Goal: Task Accomplishment & Management: Use online tool/utility

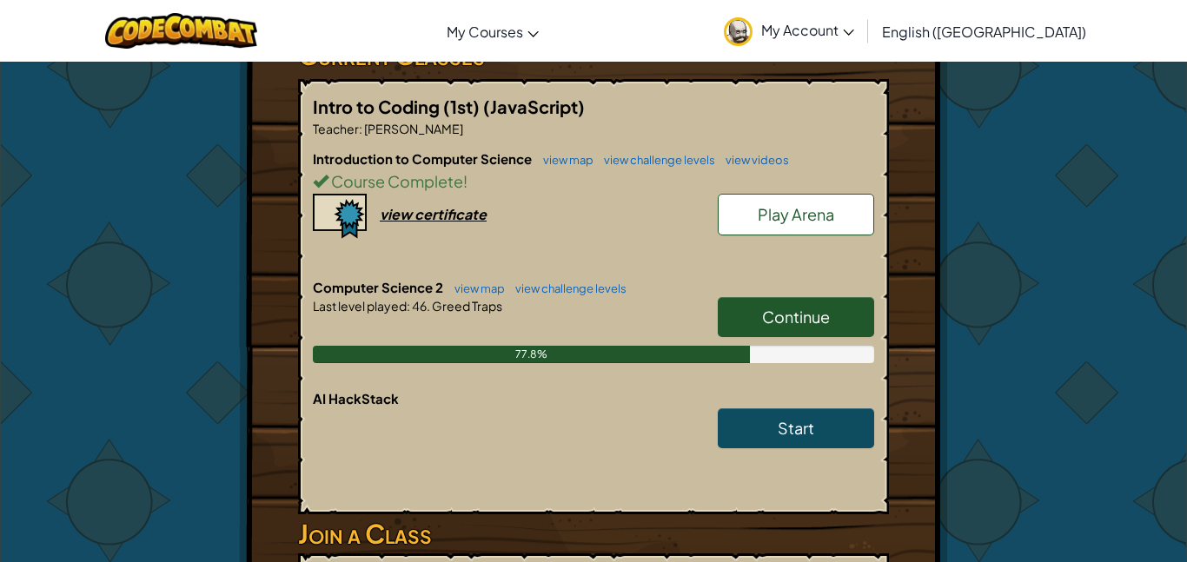
scroll to position [329, 0]
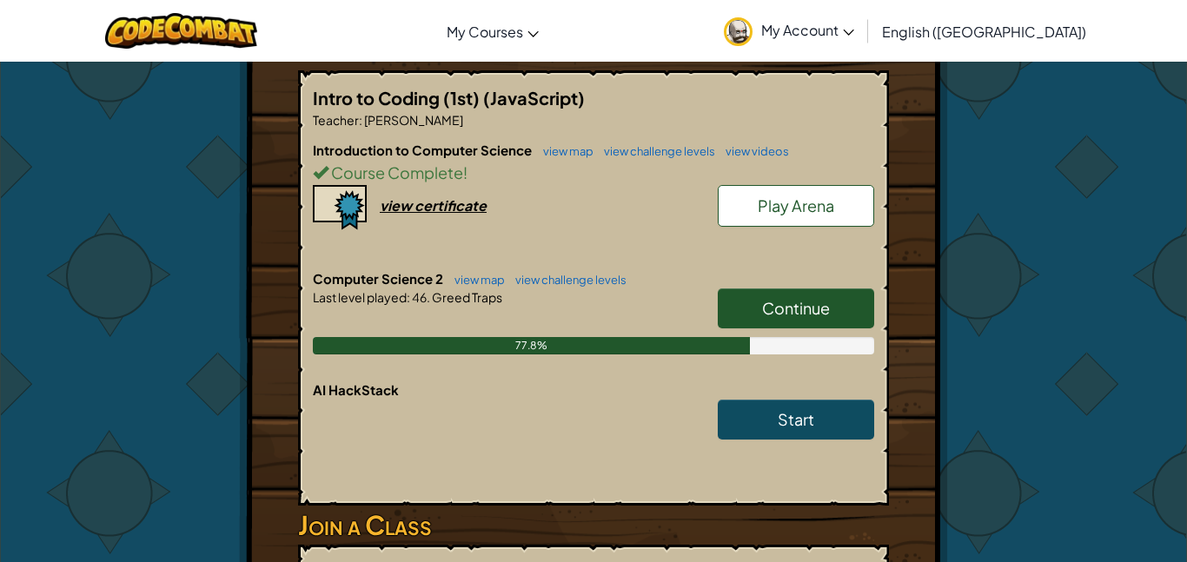
click at [841, 309] on link "Continue" at bounding box center [796, 309] width 156 height 40
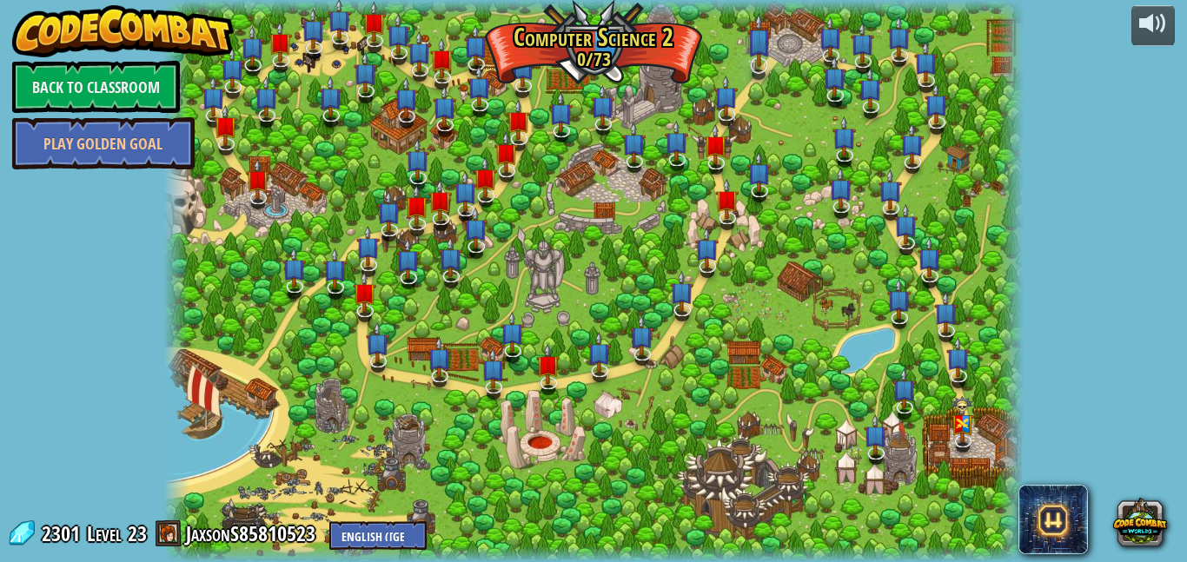
click at [770, 67] on img at bounding box center [759, 40] width 23 height 54
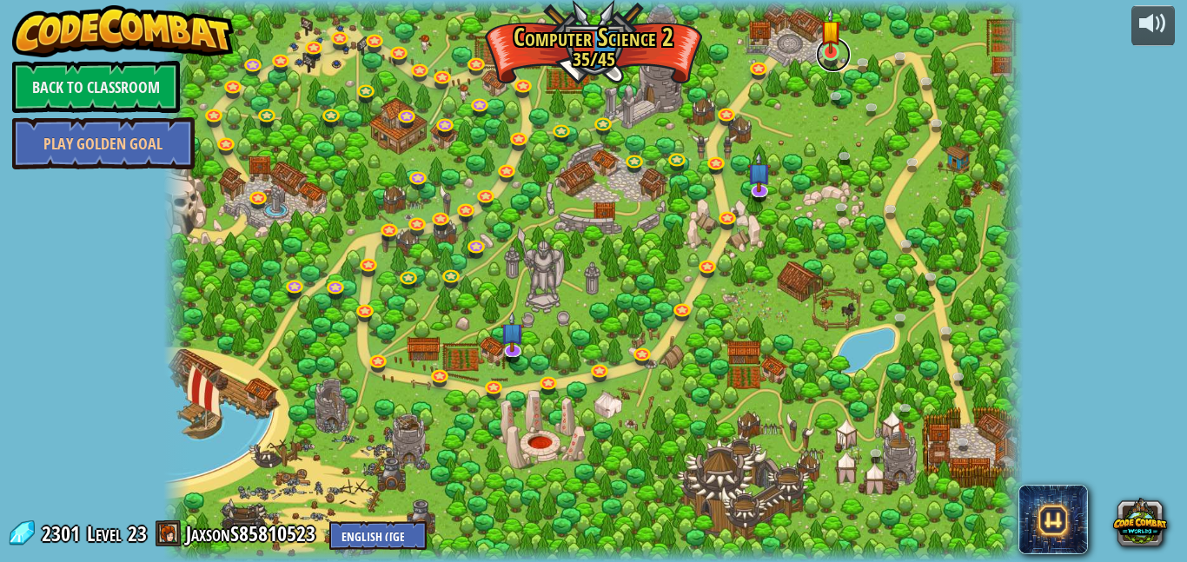
click at [830, 60] on link at bounding box center [833, 54] width 35 height 35
click at [840, 63] on link at bounding box center [833, 54] width 35 height 35
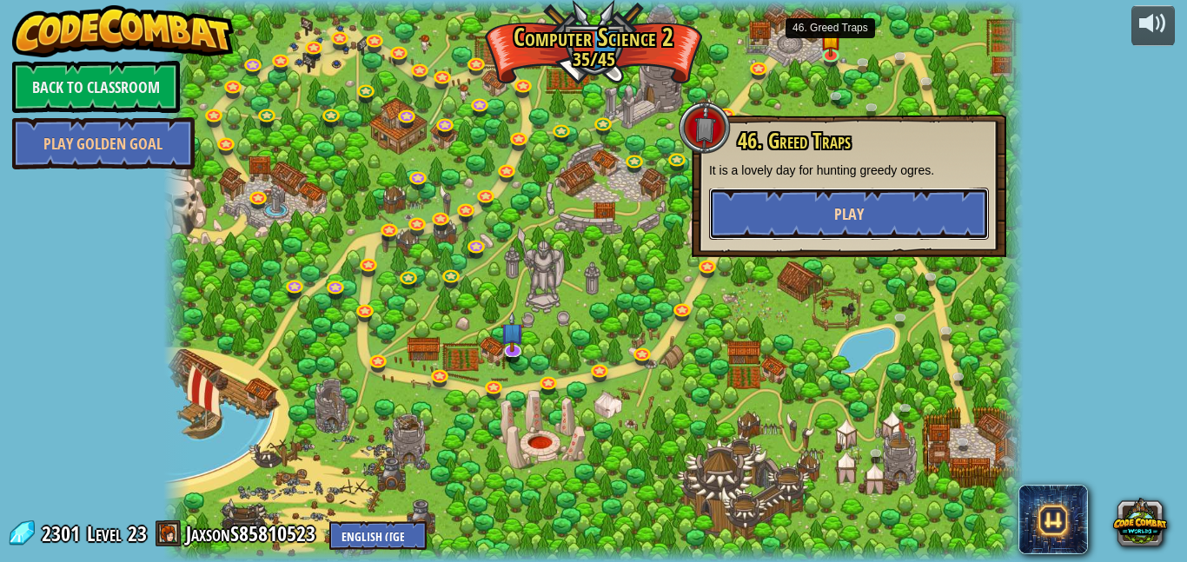
click at [815, 215] on button "Play" at bounding box center [849, 214] width 280 height 52
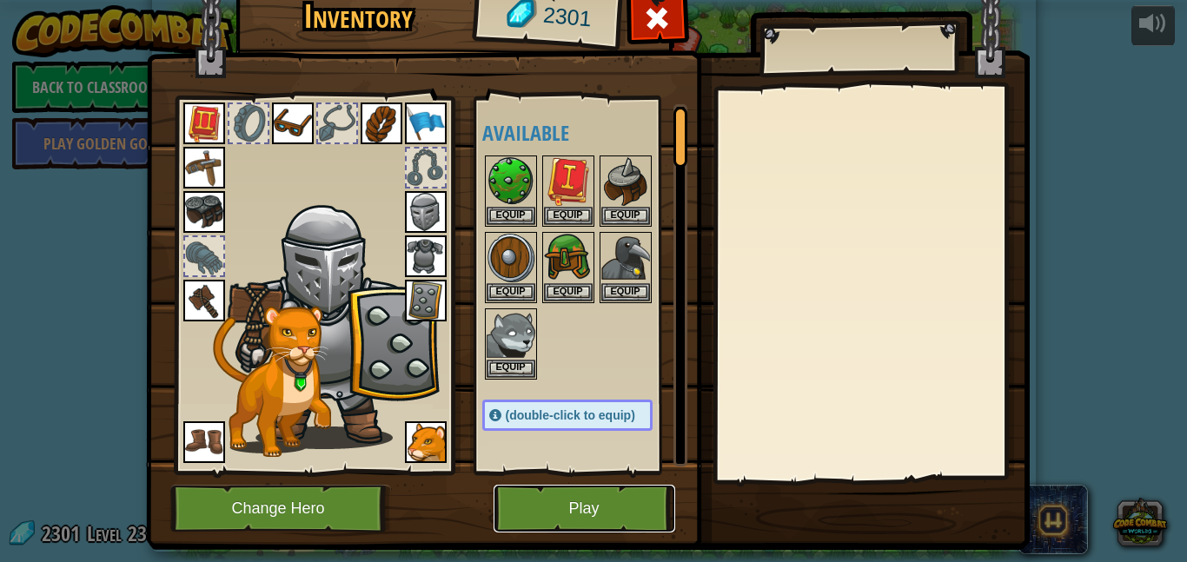
click at [556, 495] on button "Play" at bounding box center [585, 509] width 182 height 48
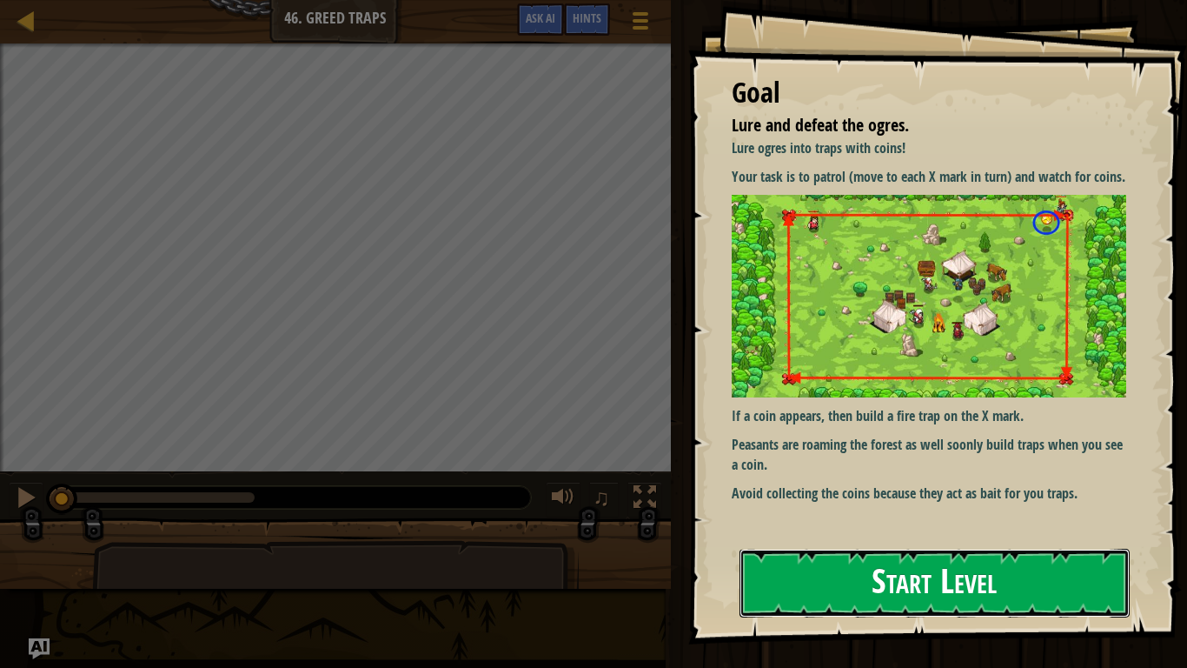
click at [1011, 562] on button "Start Level" at bounding box center [935, 582] width 390 height 69
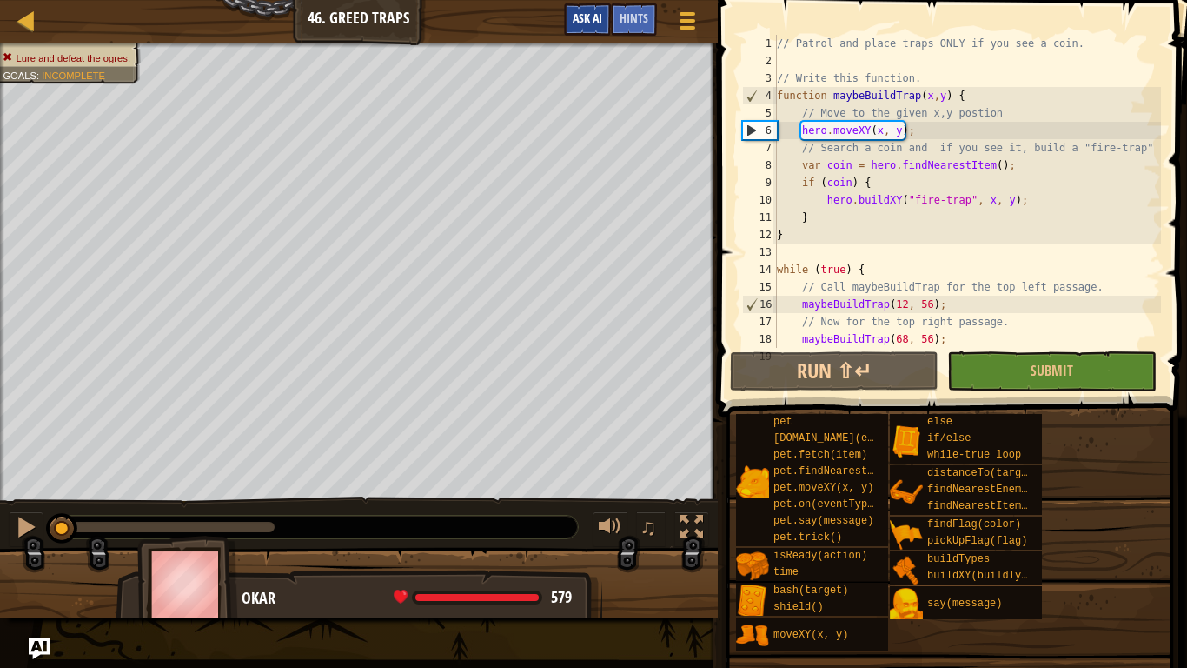
scroll to position [104, 0]
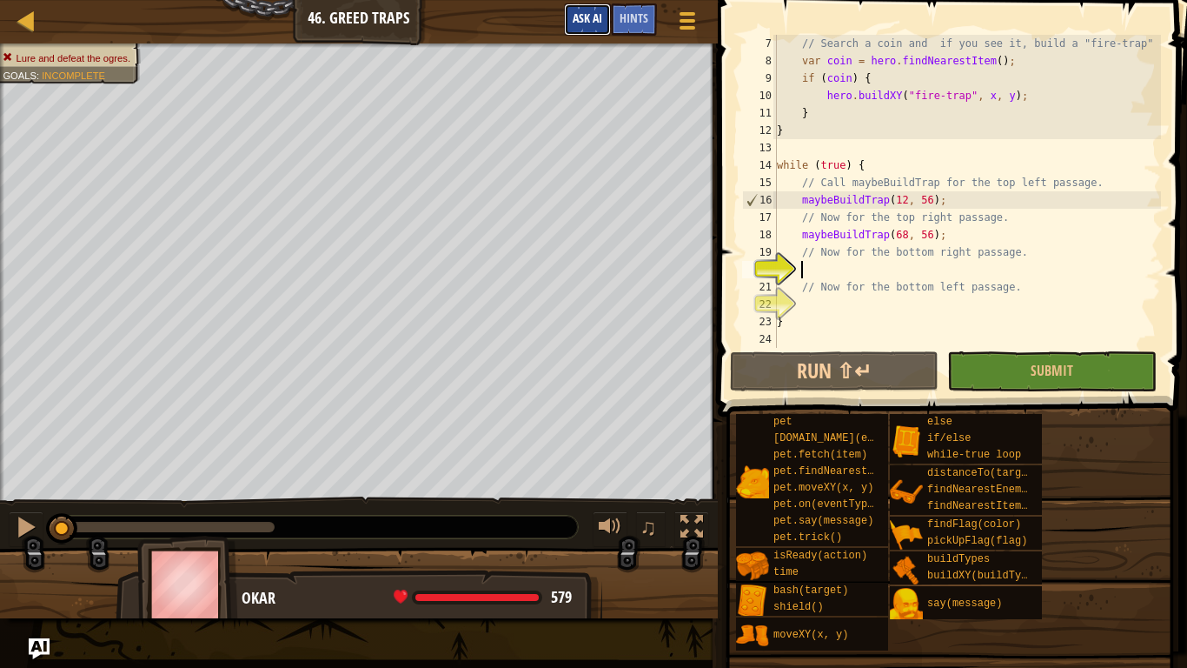
click at [583, 21] on span "Ask AI" at bounding box center [588, 18] width 30 height 17
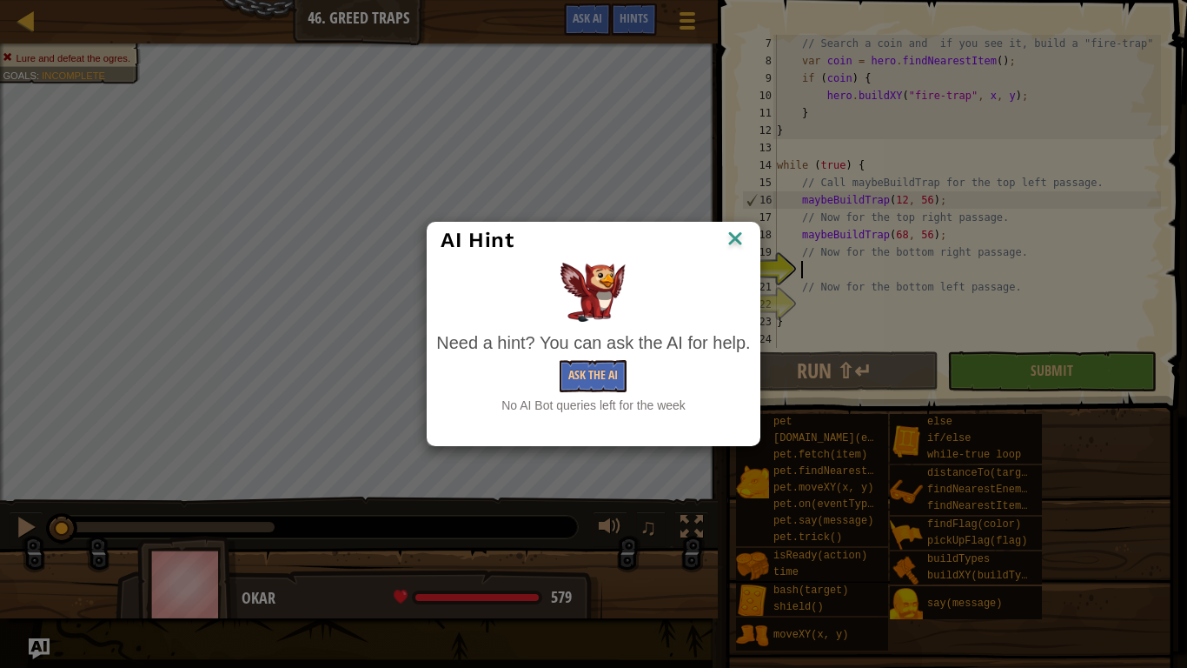
click at [728, 229] on img at bounding box center [735, 240] width 23 height 26
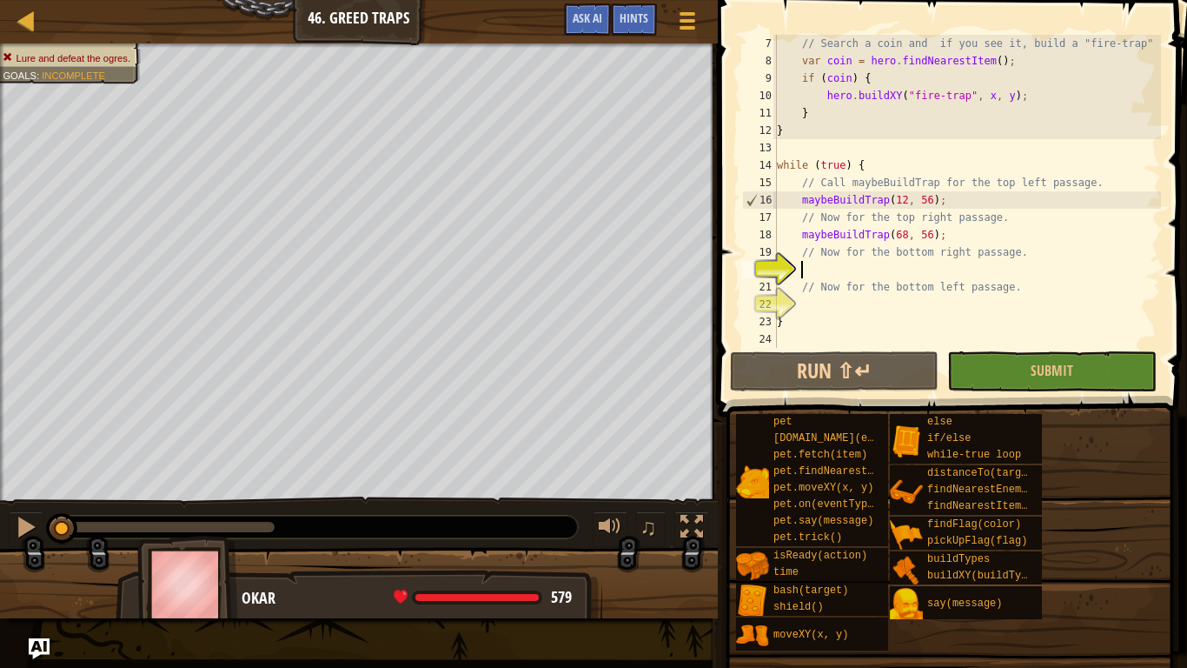
type textarea "h"
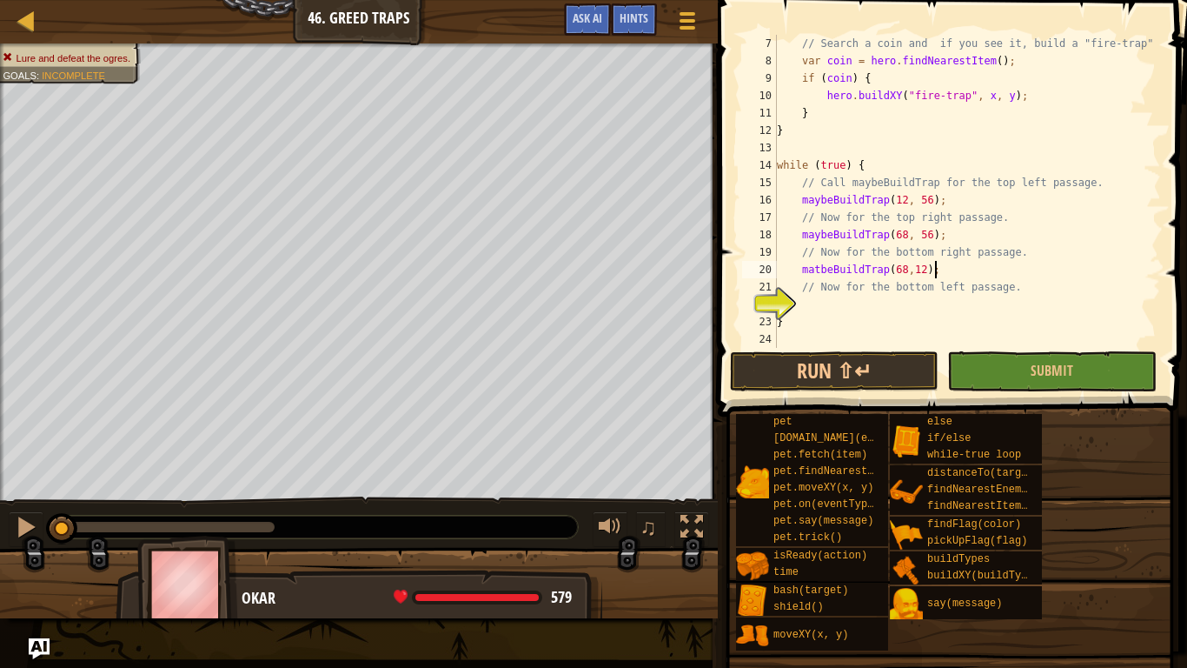
scroll to position [8, 22]
click at [810, 363] on button "Run ⇧↵" at bounding box center [834, 371] width 209 height 40
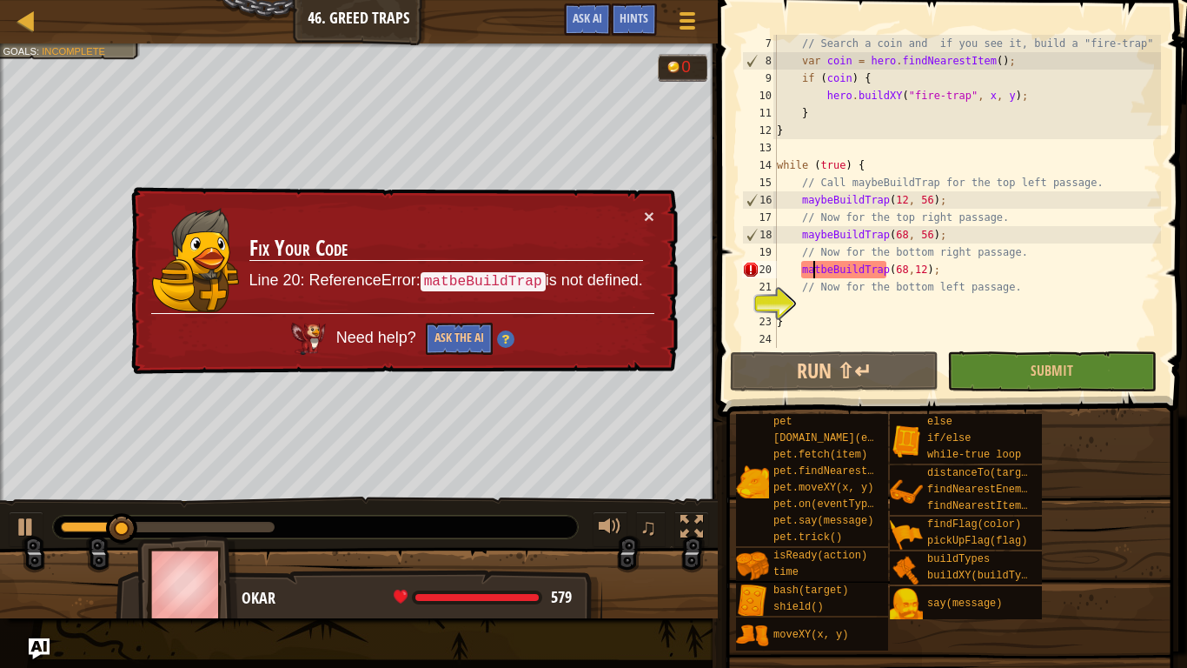
click at [812, 268] on div "// Search a coin and if you see it, build a "fire-trap" var coin = hero . findN…" at bounding box center [968, 209] width 388 height 348
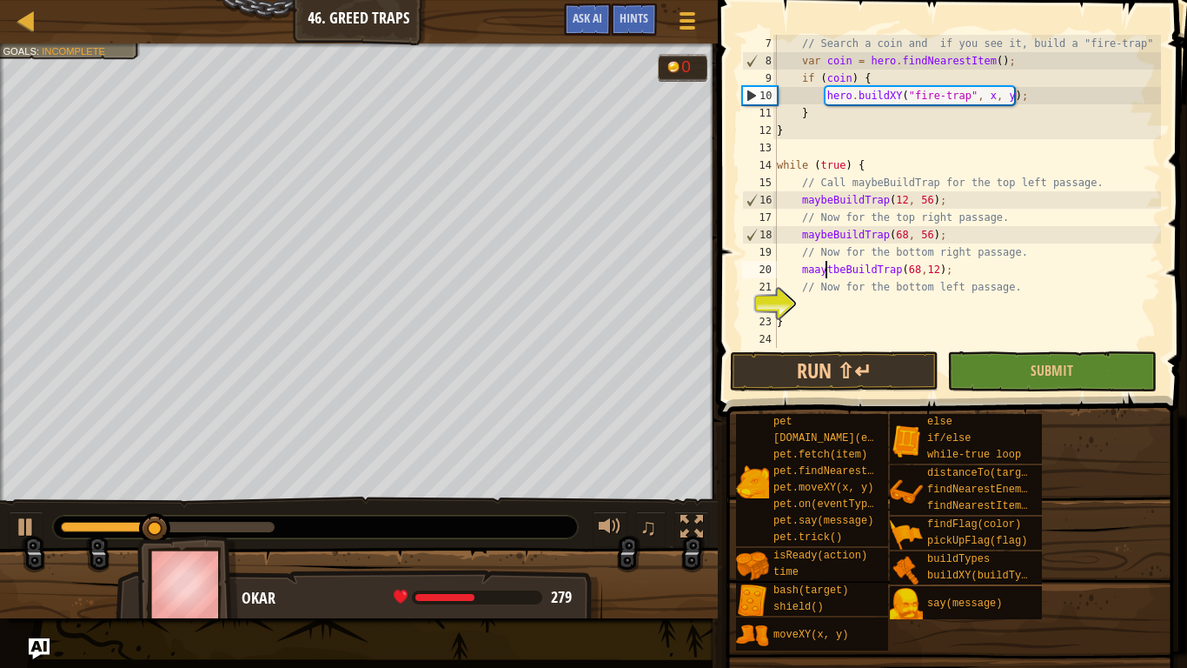
scroll to position [8, 7]
click at [833, 269] on div "// Search a coin and if you see it, build a "fire-trap" var coin = hero . findN…" at bounding box center [968, 209] width 388 height 348
click at [887, 348] on span at bounding box center [954, 184] width 483 height 468
click at [889, 357] on button "Run ⇧↵" at bounding box center [834, 371] width 209 height 40
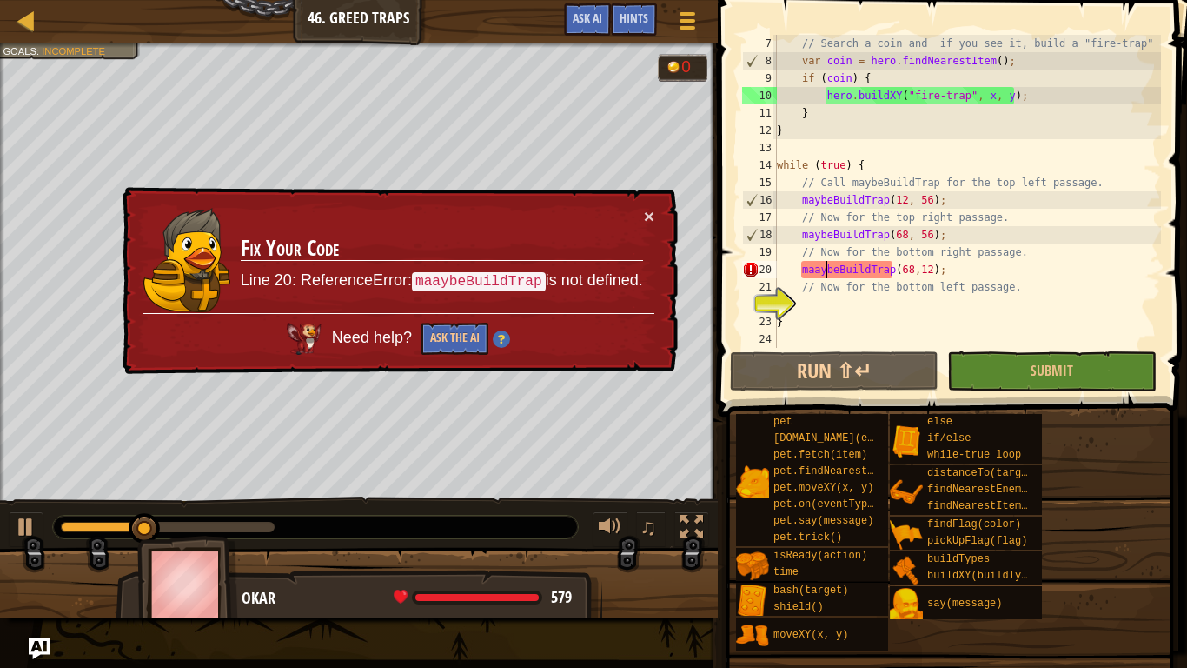
click at [814, 272] on div "// Search a coin and if you see it, build a "fire-trap" var coin = hero . findN…" at bounding box center [968, 209] width 388 height 348
type textarea "maybeBuildTrap(68,12);"
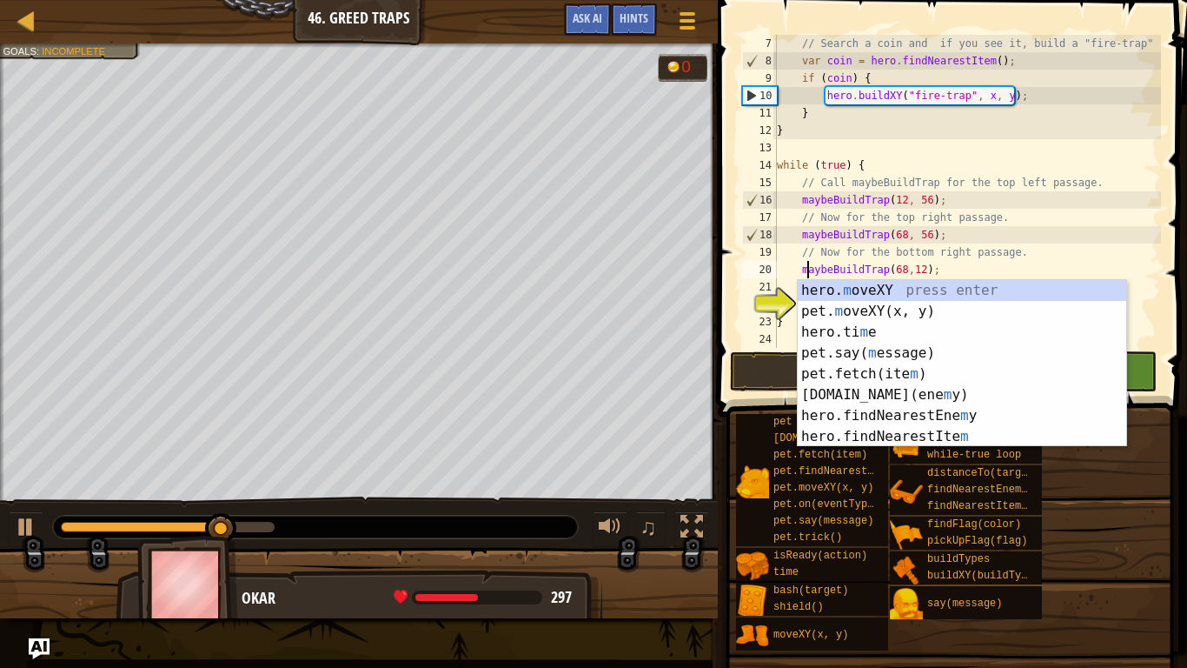
click at [1140, 274] on div "// Search a coin and if you see it, build a "fire-trap" var coin = hero . findN…" at bounding box center [968, 209] width 388 height 348
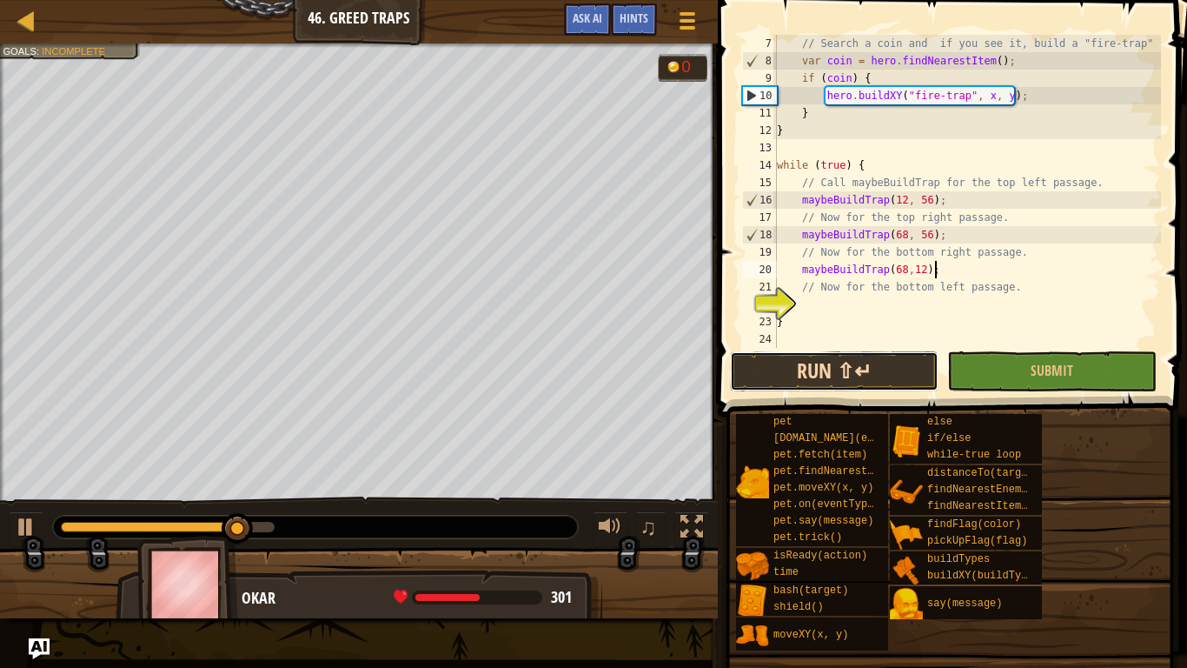
click at [823, 373] on button "Run ⇧↵" at bounding box center [834, 371] width 209 height 40
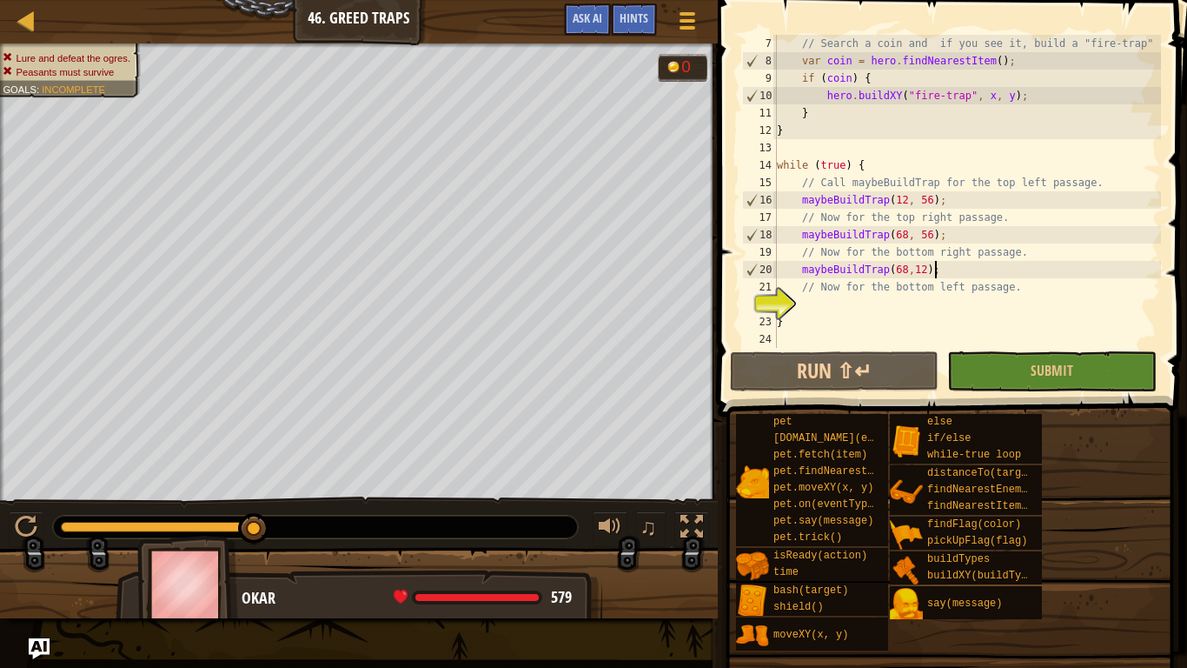
click at [831, 298] on div "// Search a coin and if you see it, build a "fire-trap" var coin = hero . findN…" at bounding box center [968, 209] width 388 height 348
click at [886, 356] on button "Run ⇧↵" at bounding box center [834, 371] width 209 height 40
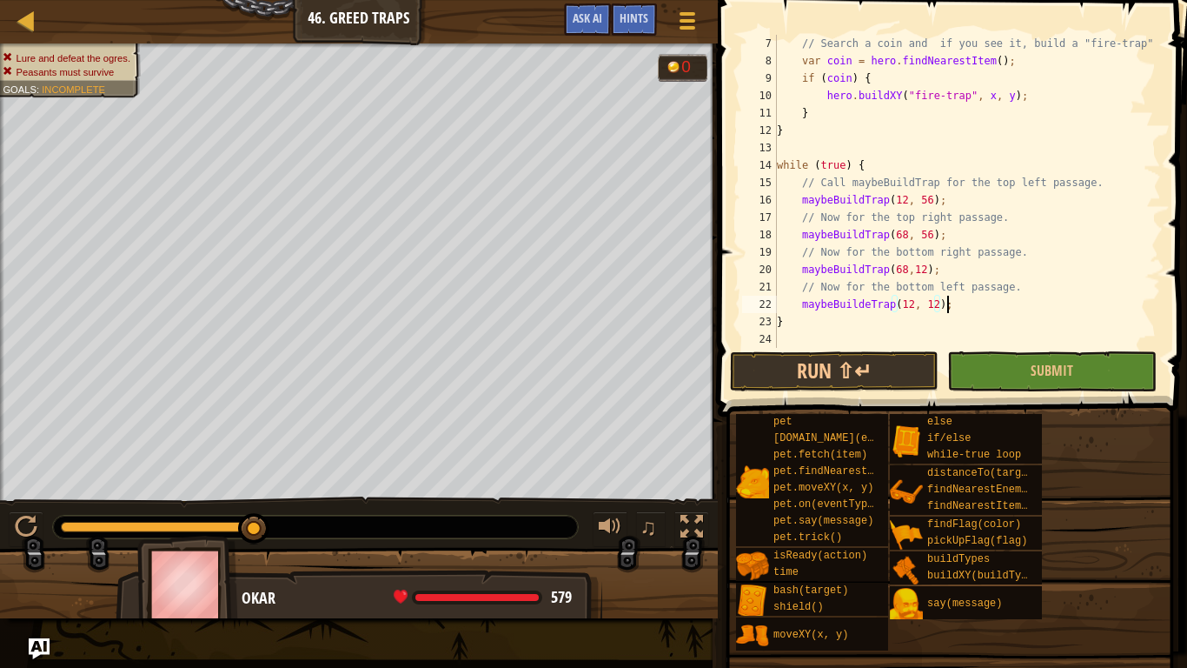
scroll to position [8, 23]
click at [886, 385] on button "Run ⇧↵" at bounding box center [834, 371] width 209 height 40
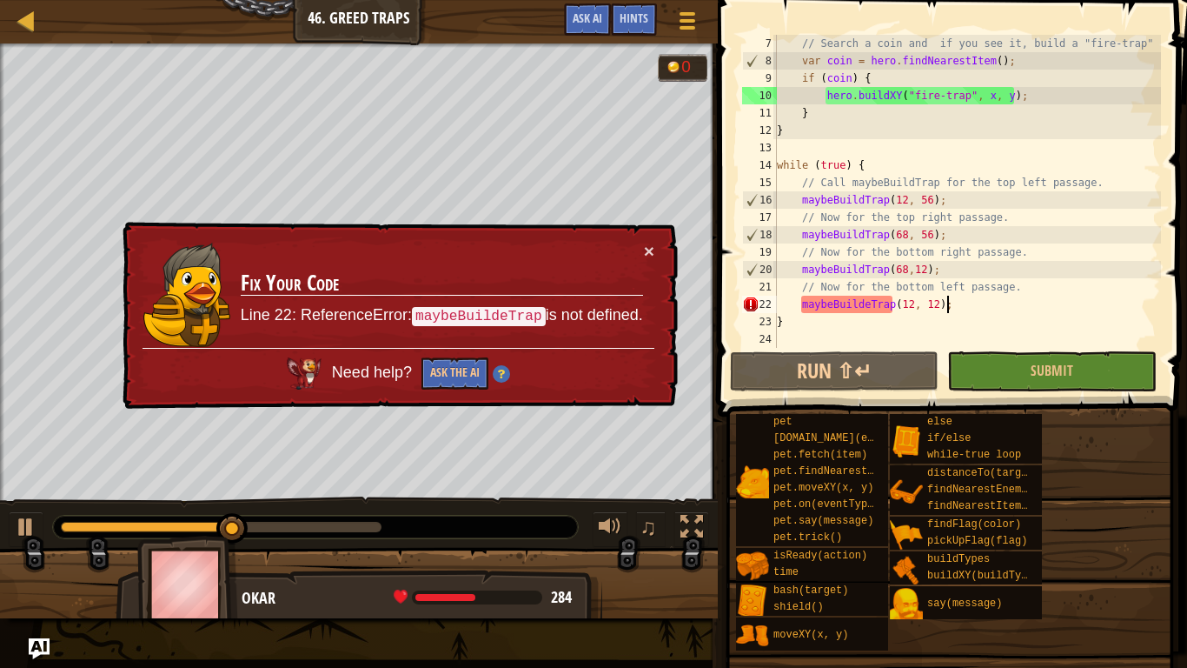
click at [868, 304] on div "// Search a coin and if you see it, build a "fire-trap" var coin = hero . findN…" at bounding box center [968, 209] width 388 height 348
type textarea "maybeBuildTrap(12, 12);"
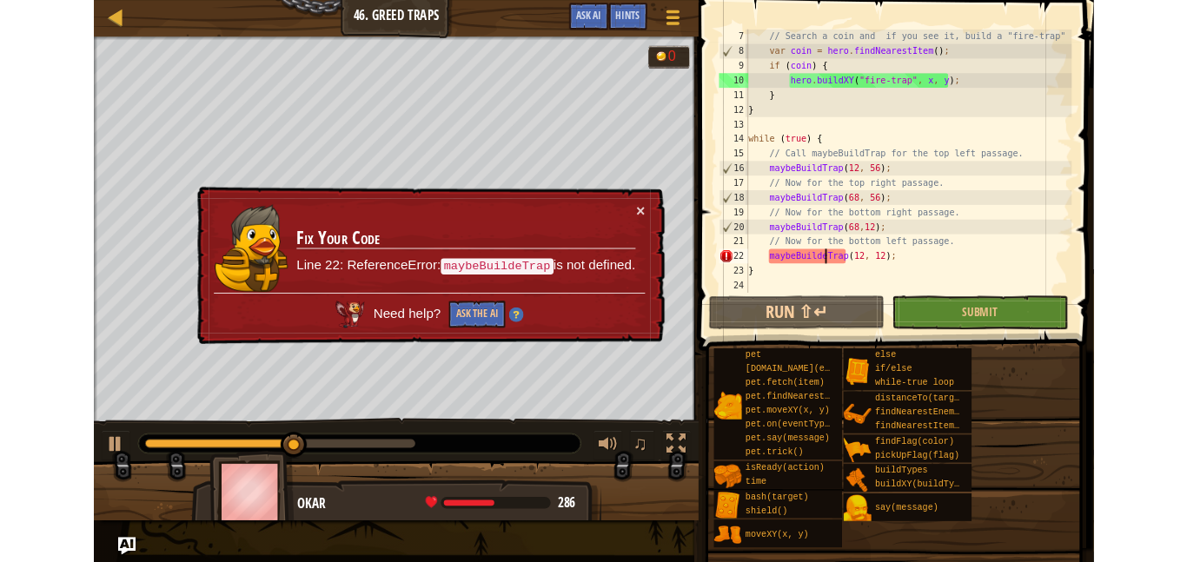
scroll to position [8, 23]
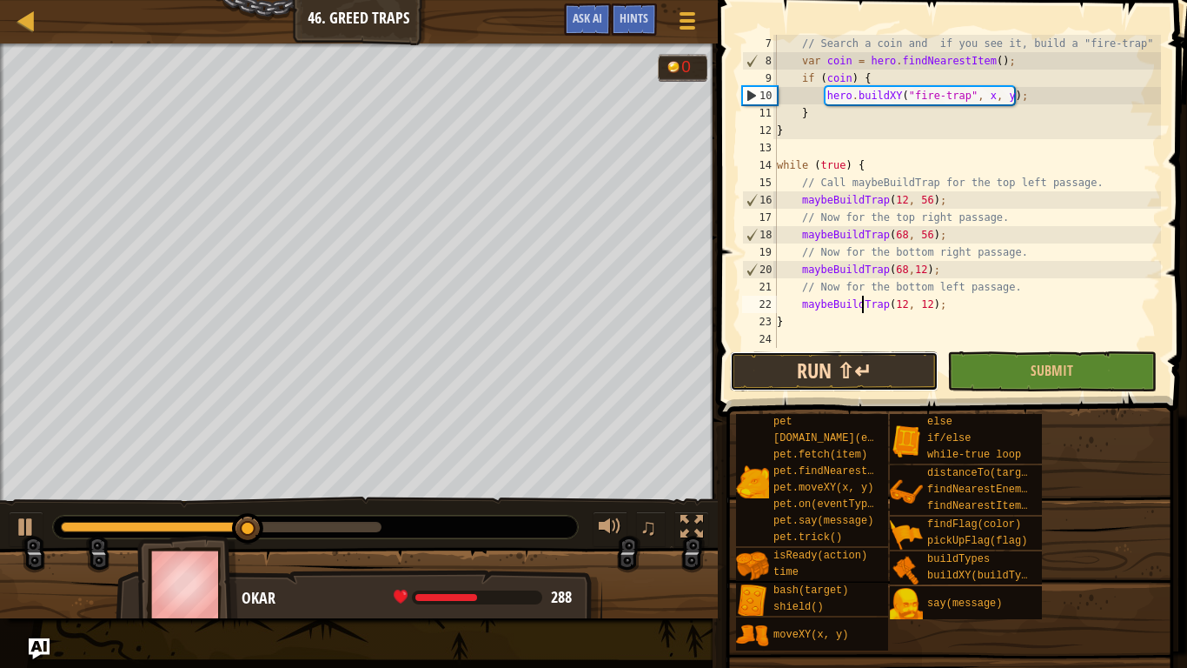
click at [878, 382] on button "Run ⇧↵" at bounding box center [834, 371] width 209 height 40
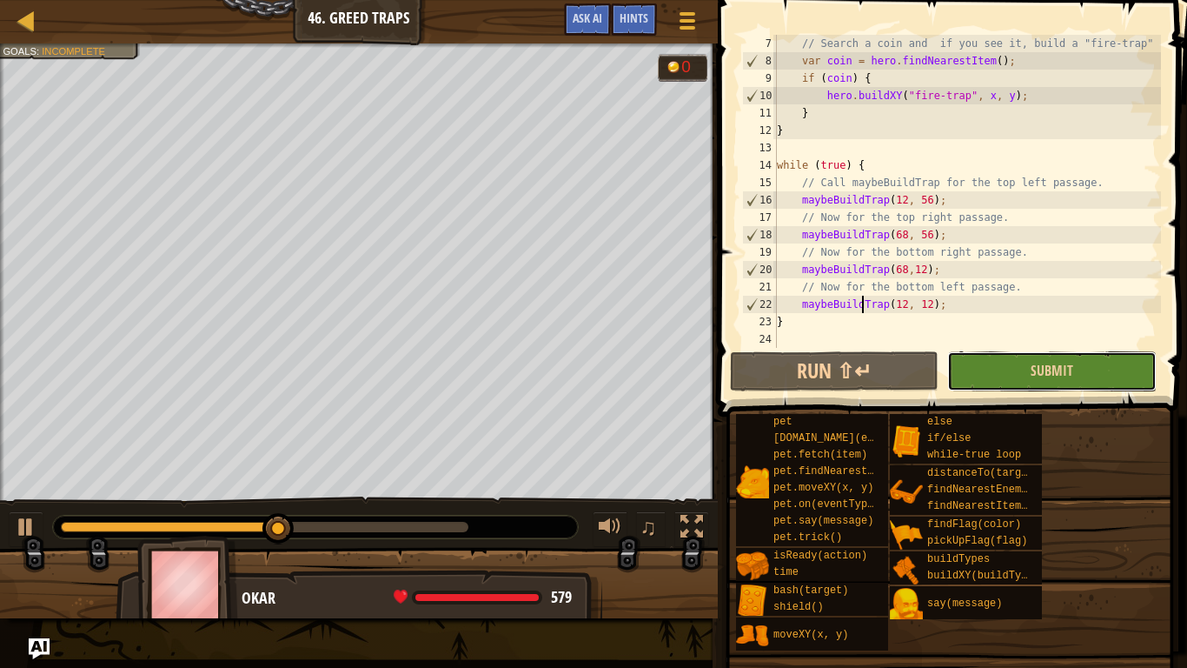
click at [957, 378] on button "Submit" at bounding box center [1051, 371] width 209 height 40
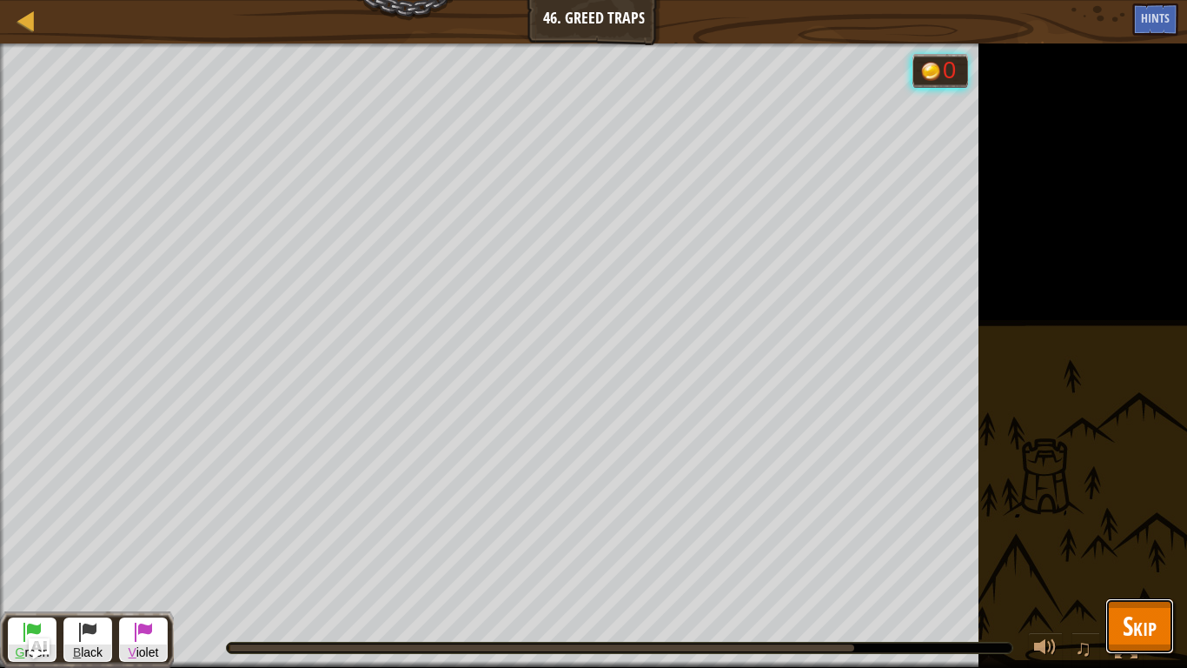
click at [1171, 562] on button "Skip" at bounding box center [1140, 626] width 69 height 56
